Goal: Information Seeking & Learning: Check status

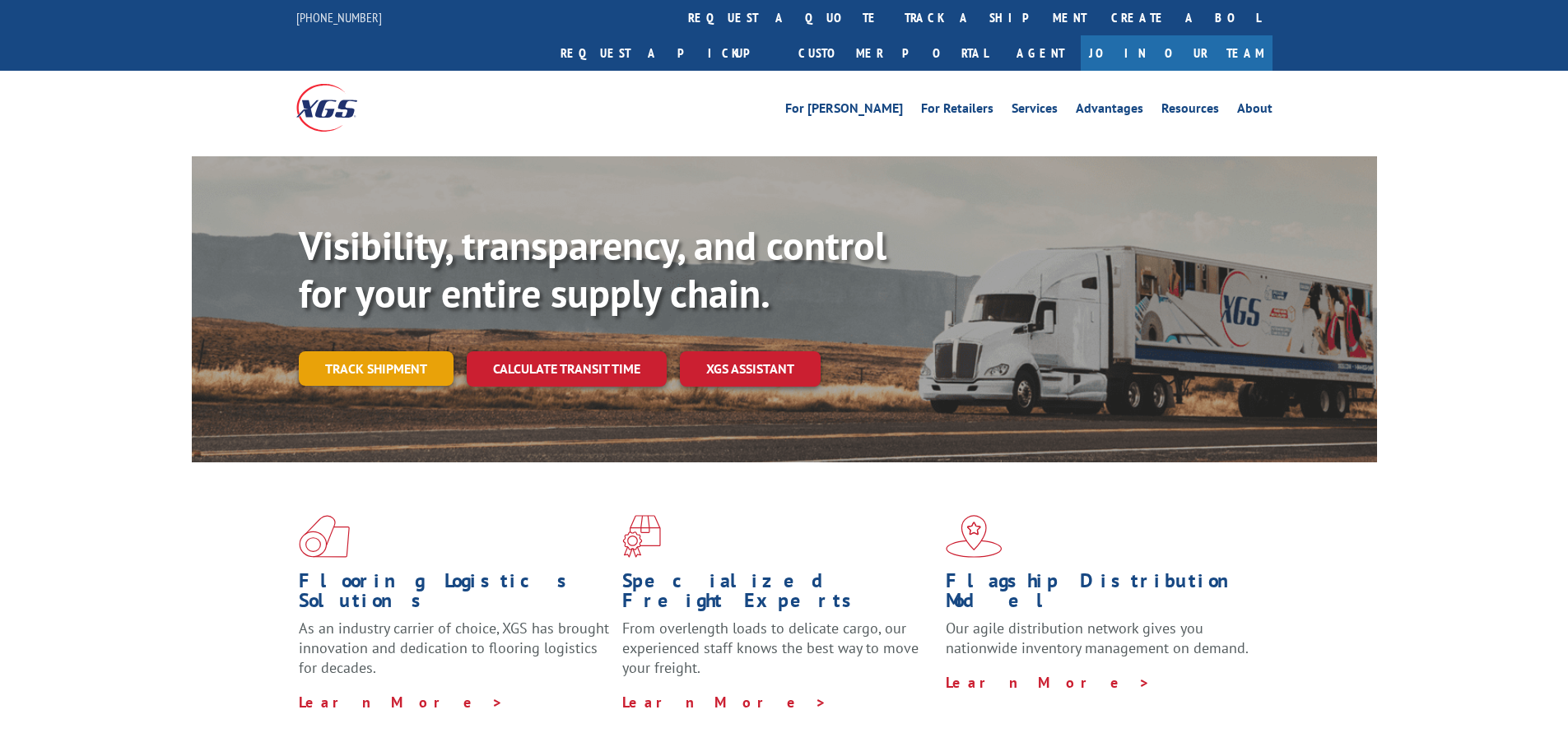
click at [398, 351] on link "Track shipment" at bounding box center [375, 368] width 154 height 34
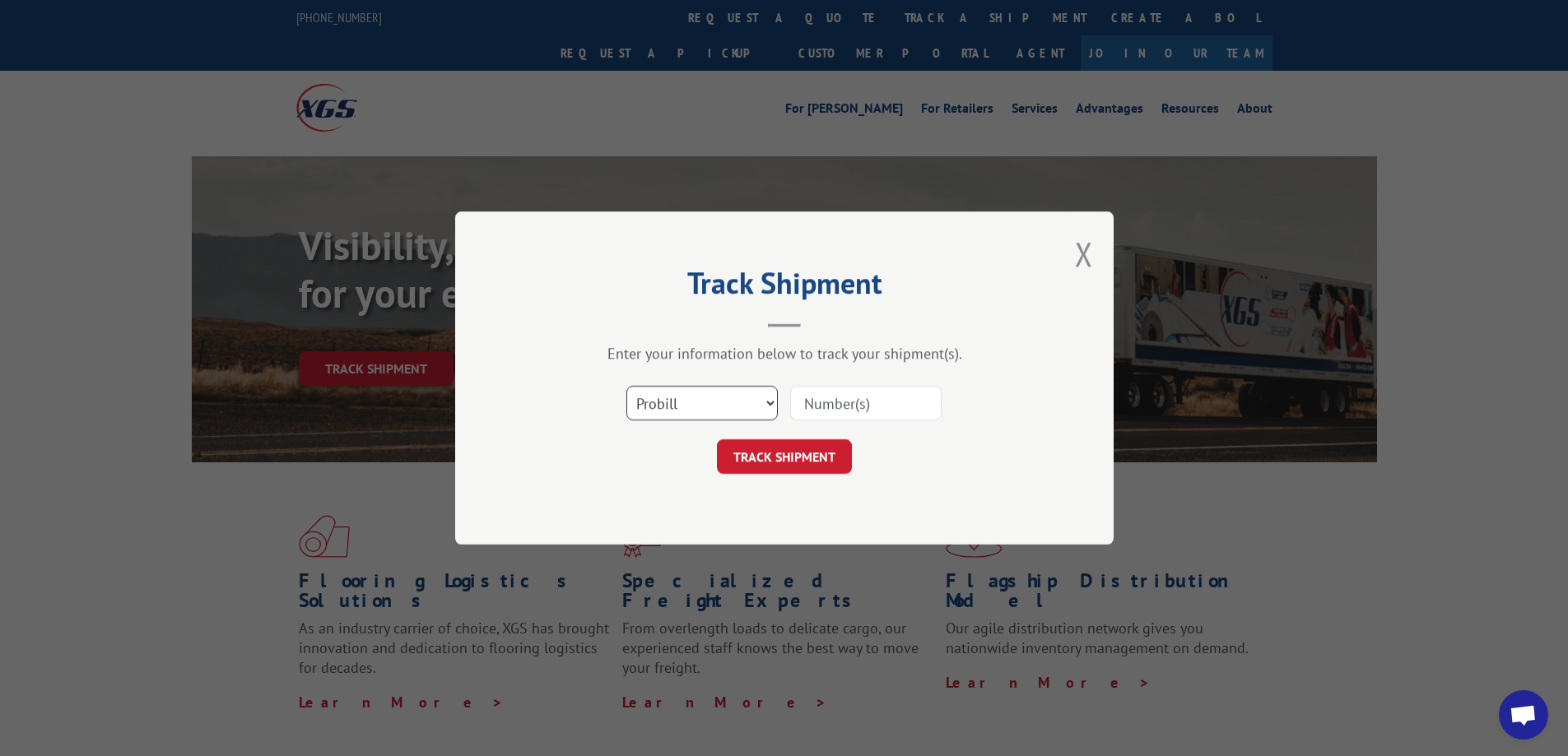
click at [767, 400] on select "Select category... Probill BOL PO" at bounding box center [702, 402] width 152 height 34
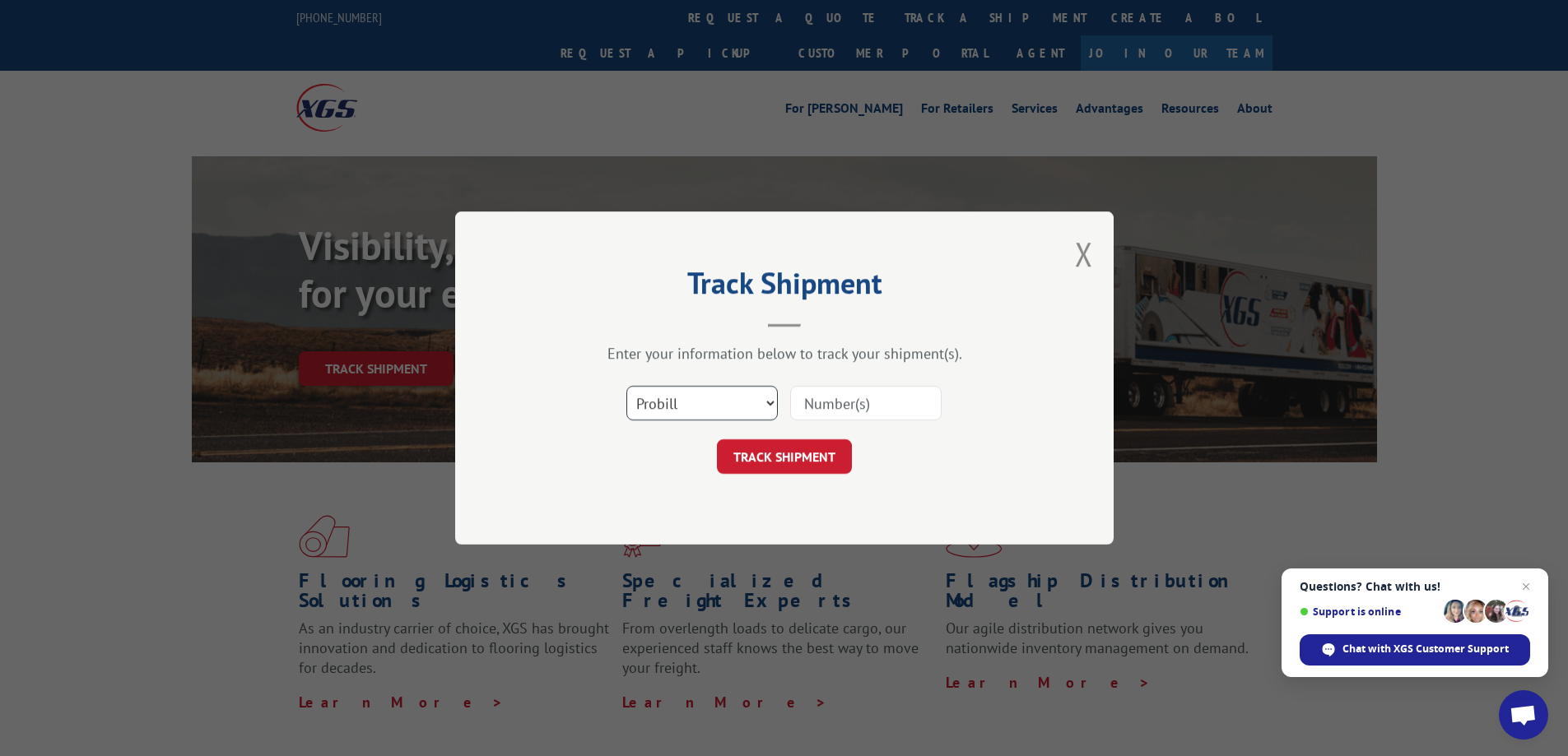
select select "bol"
click at [626, 385] on select "Select category... Probill BOL PO" at bounding box center [702, 402] width 152 height 34
click at [909, 400] on input at bounding box center [865, 402] width 152 height 34
type input "2"
click at [911, 397] on input at bounding box center [865, 402] width 152 height 34
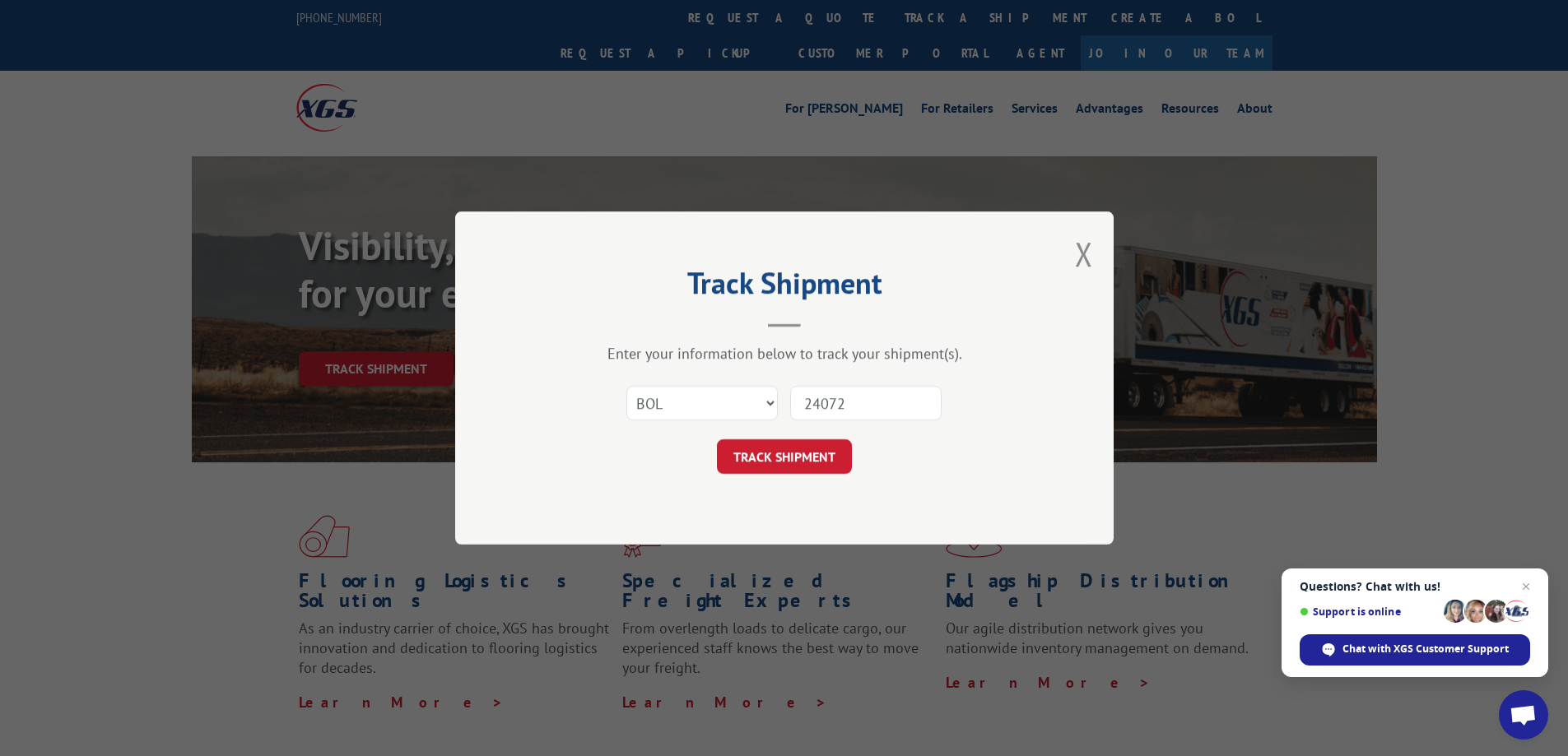
type input "240720"
click button "TRACK SHIPMENT" at bounding box center [784, 456] width 135 height 34
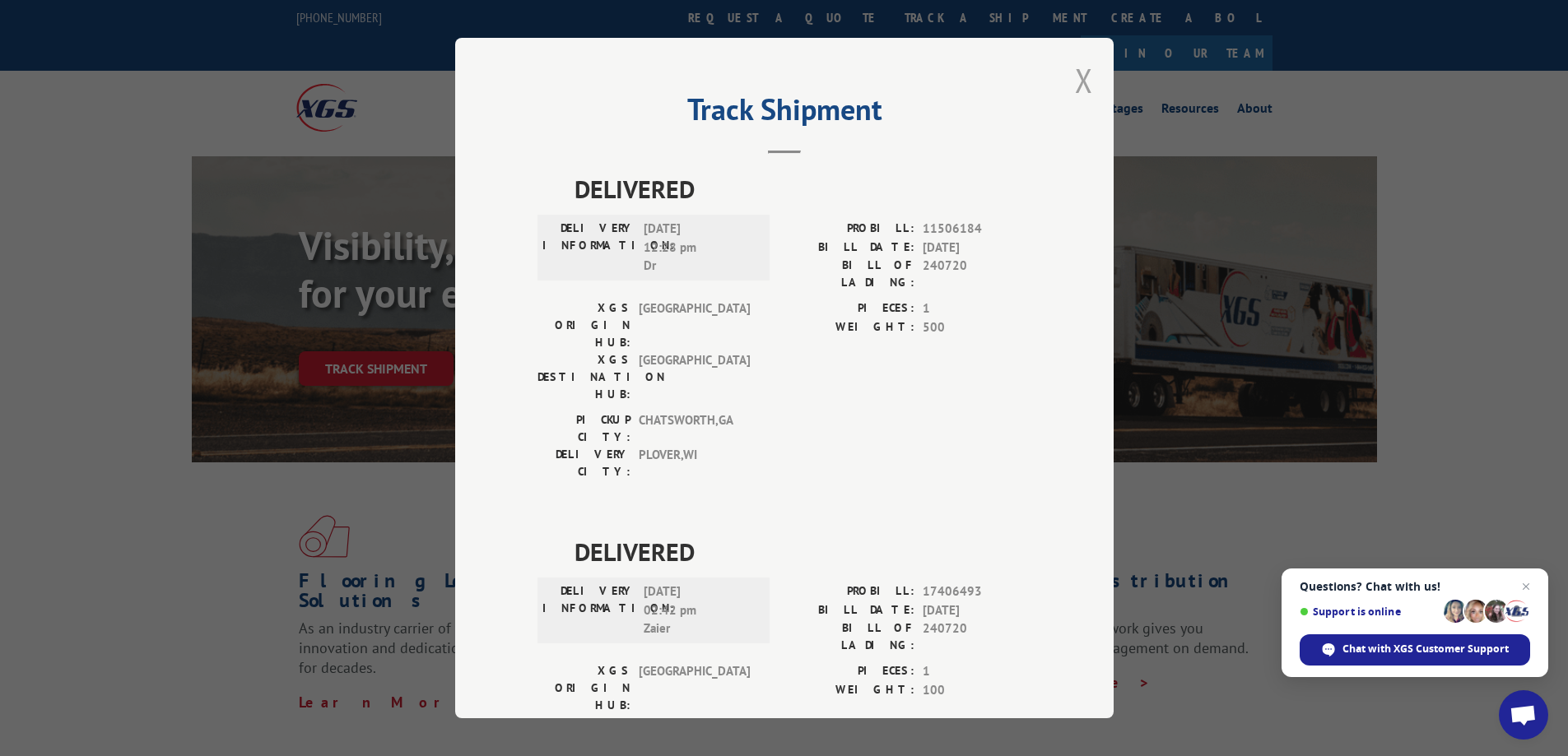
click at [1074, 86] on button "Close modal" at bounding box center [1084, 79] width 18 height 43
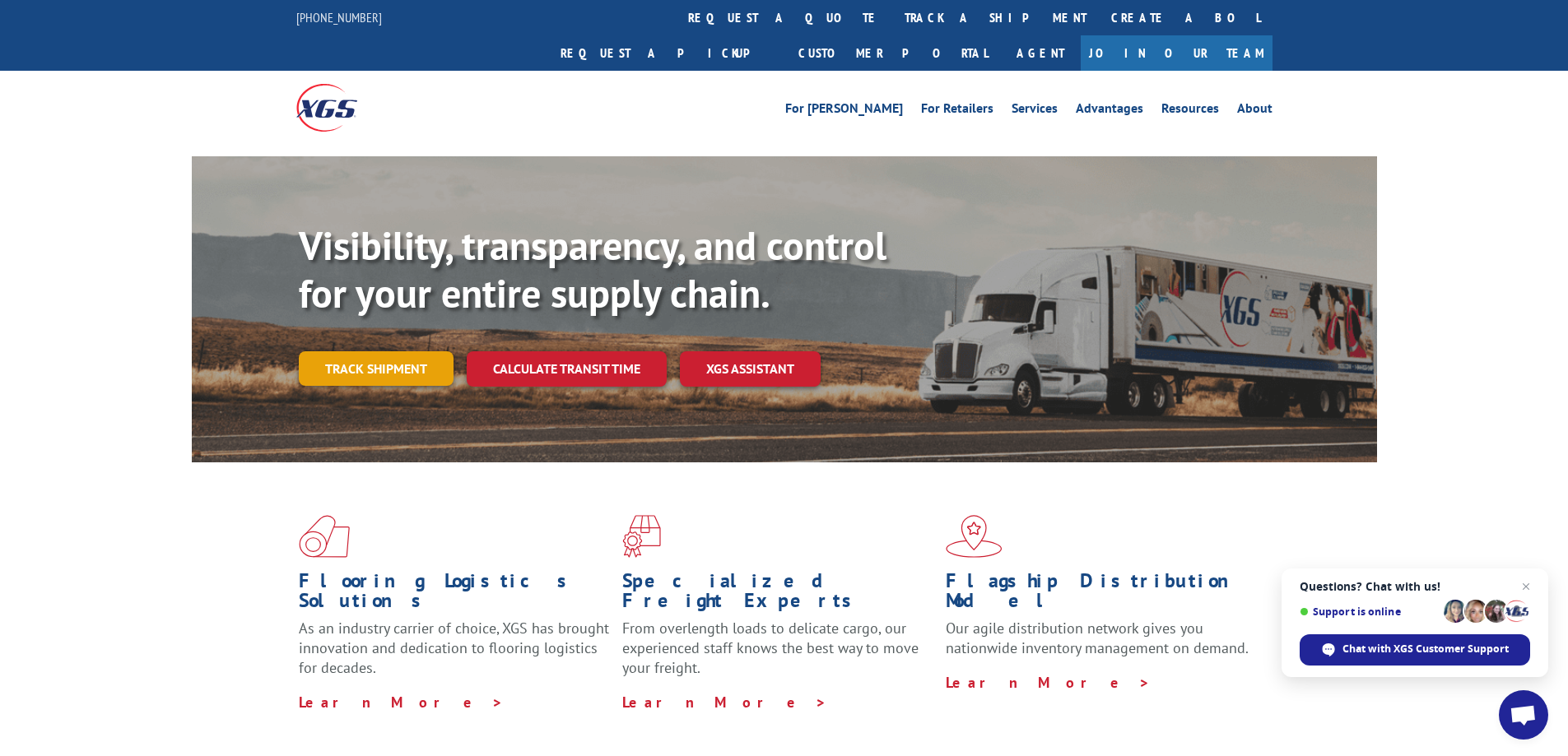
click at [377, 351] on link "Track shipment" at bounding box center [375, 368] width 154 height 34
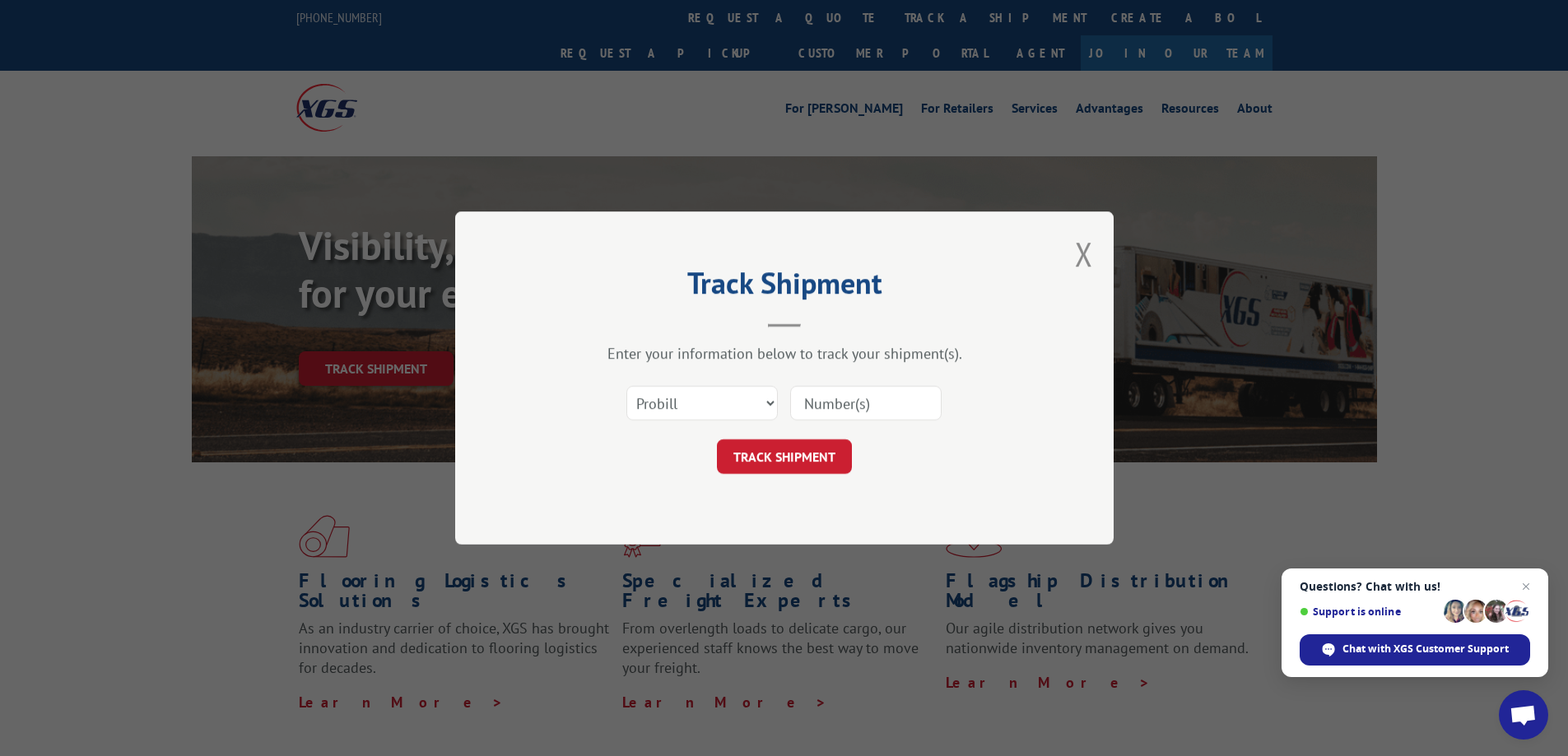
click at [897, 413] on input at bounding box center [865, 402] width 152 height 34
type input "17406493"
click button "TRACK SHIPMENT" at bounding box center [784, 456] width 135 height 34
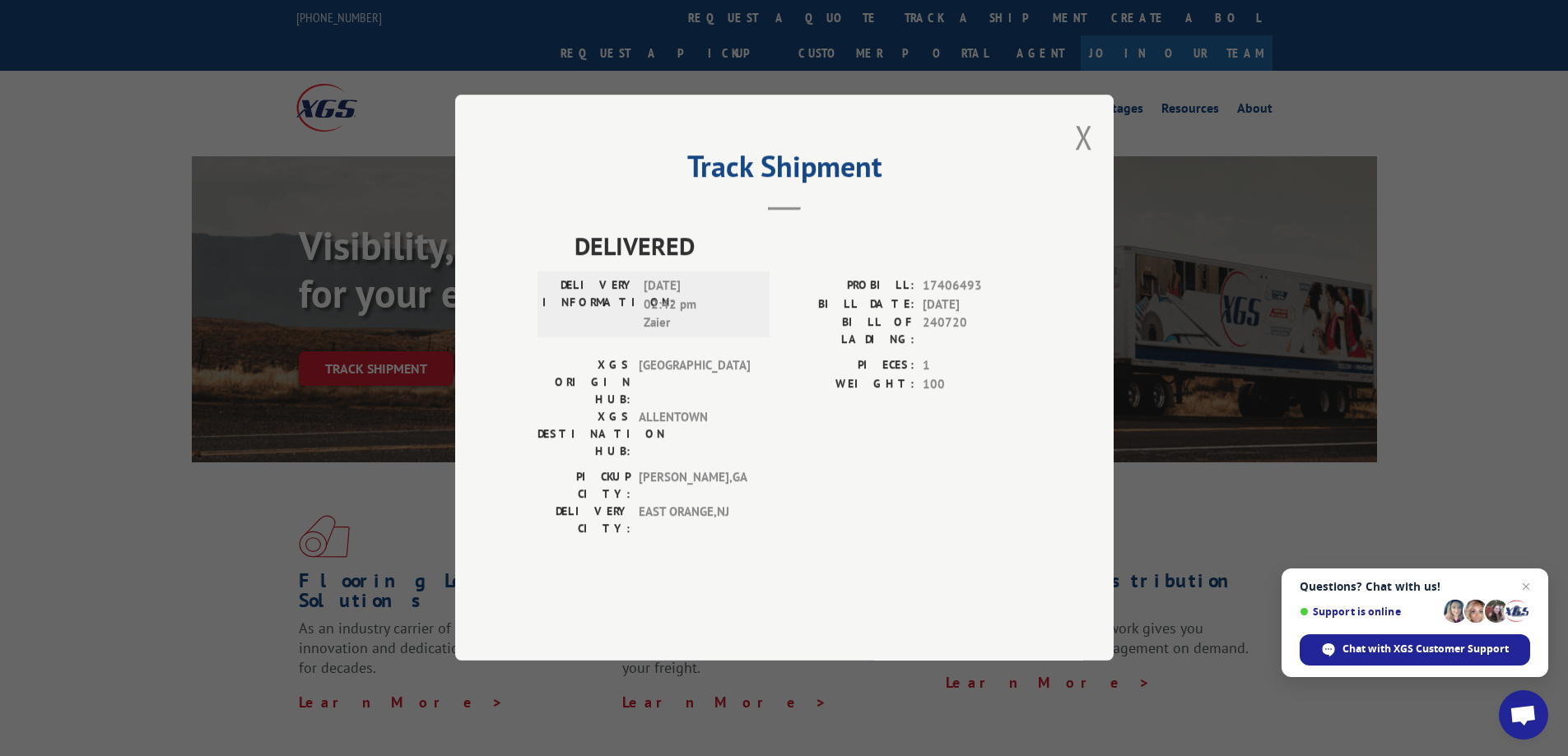
click at [590, 550] on div "Track Shipment DELIVERED DELIVERY INFORMATION: [DATE] 02:42 pm Zaier PROBILL: 1…" at bounding box center [784, 377] width 658 height 566
click at [1088, 159] on button "Close modal" at bounding box center [1084, 137] width 18 height 43
